Goal: Task Accomplishment & Management: Manage account settings

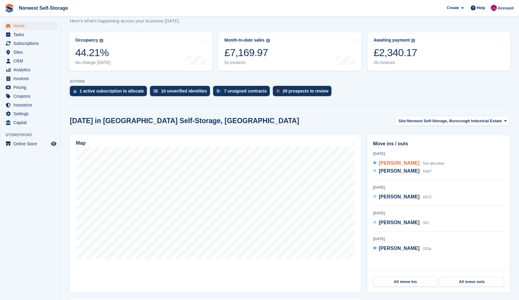
scroll to position [67, 0]
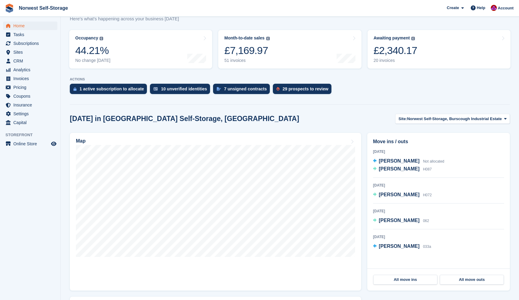
click at [407, 285] on div "All move ins All move outs" at bounding box center [439, 280] width 143 height 22
click at [409, 279] on link "All move ins" at bounding box center [406, 280] width 64 height 10
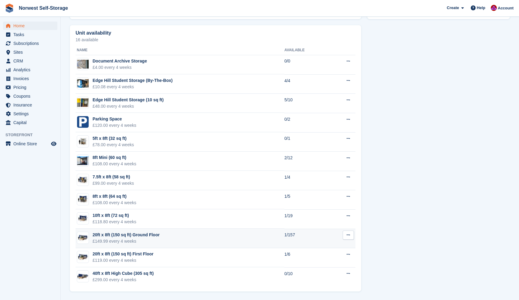
scroll to position [339, 0]
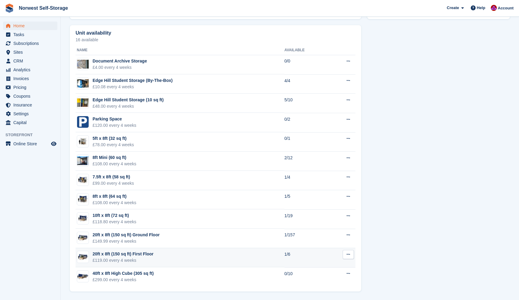
click at [113, 254] on div "20ft x 8ft (150 sq ft) First Floor" at bounding box center [123, 254] width 61 height 6
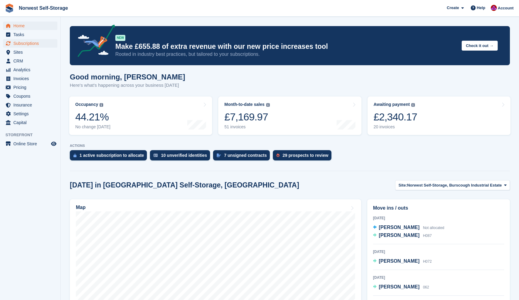
click at [27, 43] on span "Subscriptions" at bounding box center [31, 43] width 36 height 9
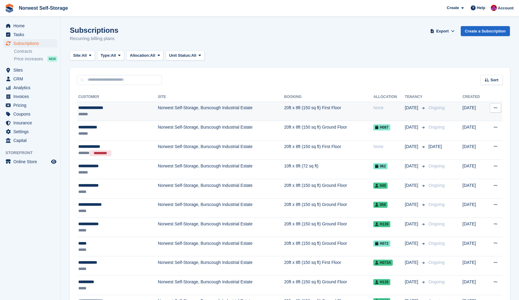
click at [119, 111] on div "******" at bounding box center [107, 114] width 59 height 6
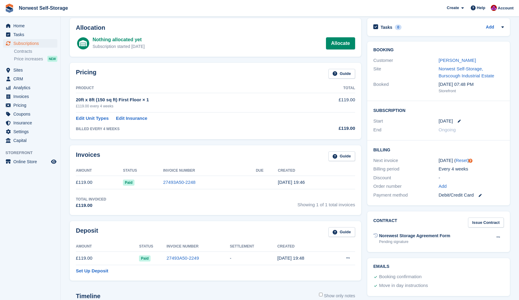
scroll to position [19, 0]
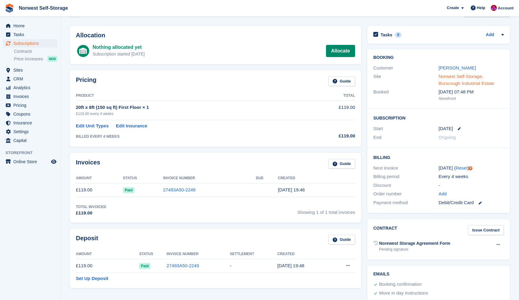
click at [452, 76] on link "Norwest Self-Storage, Burscough Industrial Estate" at bounding box center [467, 80] width 56 height 12
click at [445, 67] on link "Carol McLoughlin" at bounding box center [457, 67] width 37 height 5
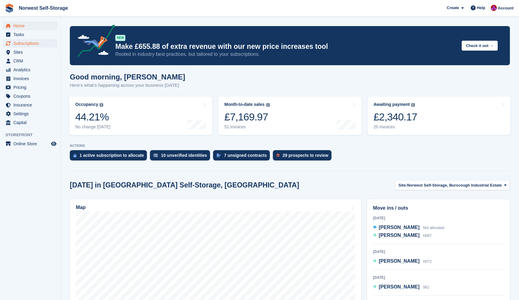
click at [28, 44] on span "Subscriptions" at bounding box center [31, 43] width 36 height 9
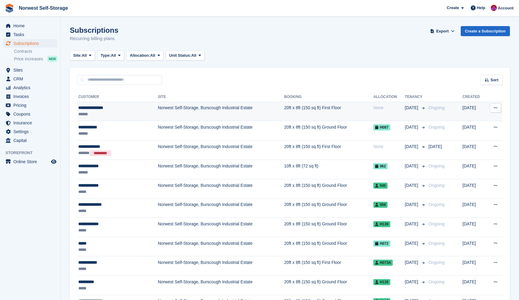
click at [104, 108] on div "**********" at bounding box center [107, 108] width 59 height 6
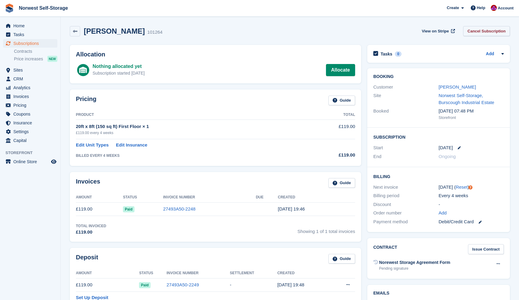
click at [487, 31] on link "Cancel Subscription" at bounding box center [487, 31] width 47 height 10
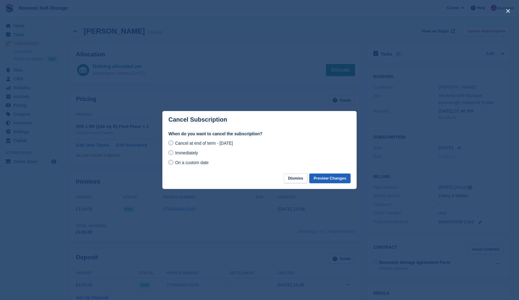
click at [331, 179] on button "Preview Changes" at bounding box center [330, 179] width 41 height 10
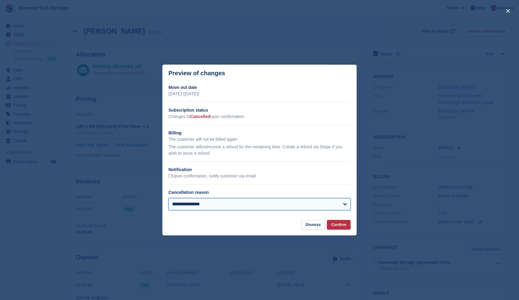
select select "**********"
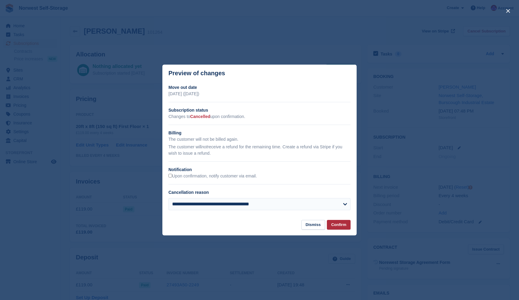
click at [340, 223] on button "Confirm" at bounding box center [339, 225] width 24 height 10
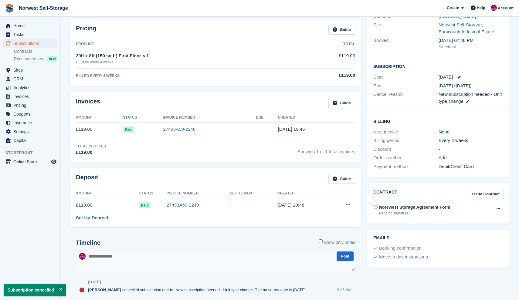
scroll to position [94, 0]
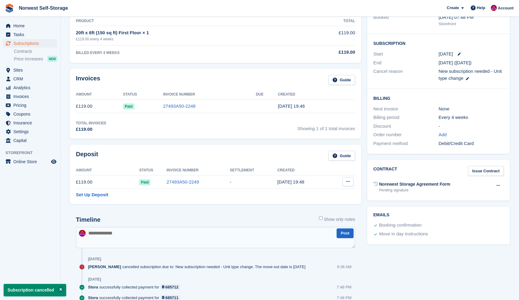
click at [350, 181] on button at bounding box center [348, 181] width 11 height 9
click at [313, 192] on p "Settle deposit" at bounding box center [324, 194] width 53 height 8
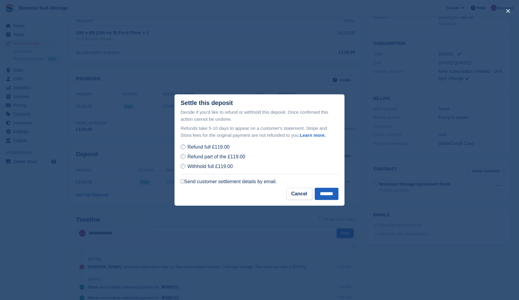
click at [324, 192] on input "*******" at bounding box center [327, 194] width 24 height 12
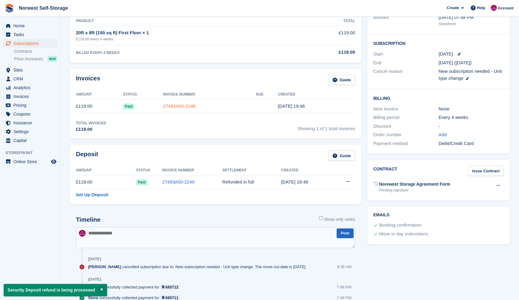
click at [176, 104] on link "27493A50-2248" at bounding box center [179, 106] width 33 height 5
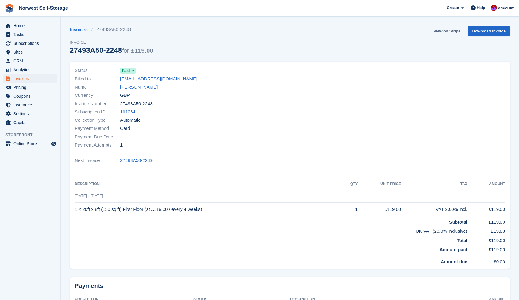
click at [445, 30] on link "View on Stripe" at bounding box center [447, 31] width 32 height 10
click at [19, 26] on span "Home" at bounding box center [31, 26] width 36 height 9
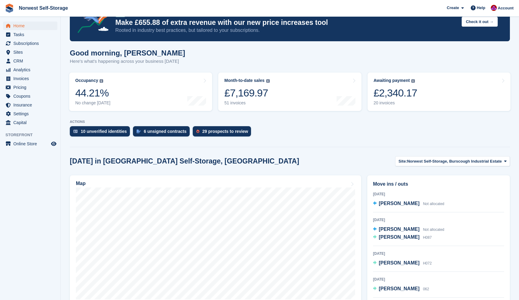
scroll to position [82, 0]
